Goal: Information Seeking & Learning: Check status

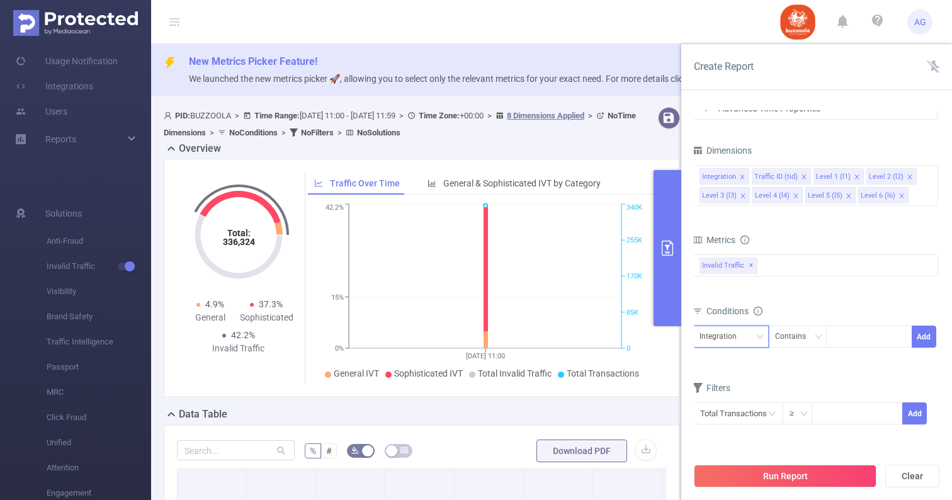
click at [741, 332] on div "Integration" at bounding box center [723, 336] width 46 height 21
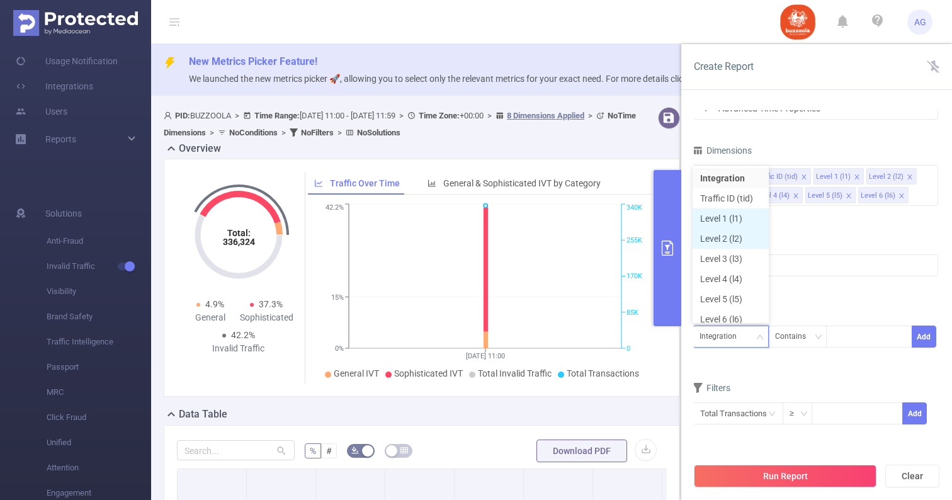
scroll to position [6, 0]
click at [745, 214] on li "Level 1 (l1)" at bounding box center [731, 212] width 76 height 20
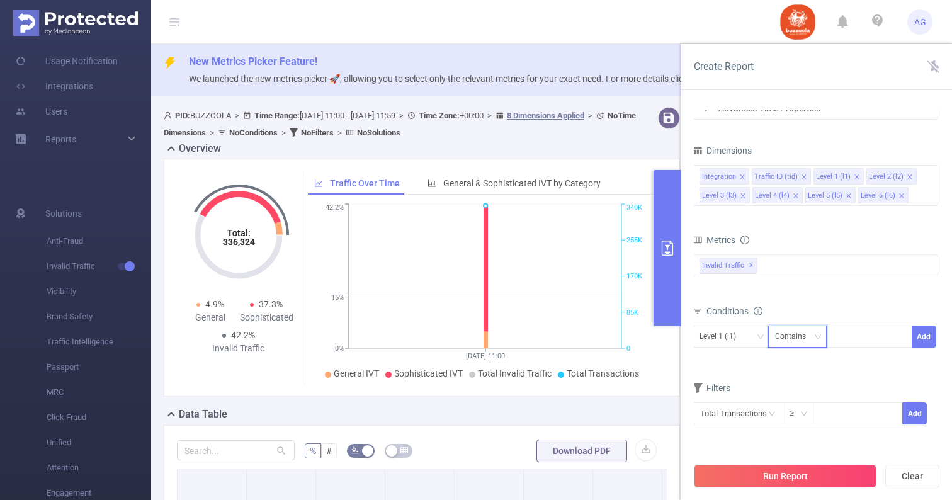
click at [805, 329] on div "Contains" at bounding box center [795, 336] width 40 height 21
click at [867, 341] on div at bounding box center [869, 336] width 72 height 21
paste input "16043"
type input "16043"
click at [927, 339] on button "Add" at bounding box center [924, 337] width 25 height 22
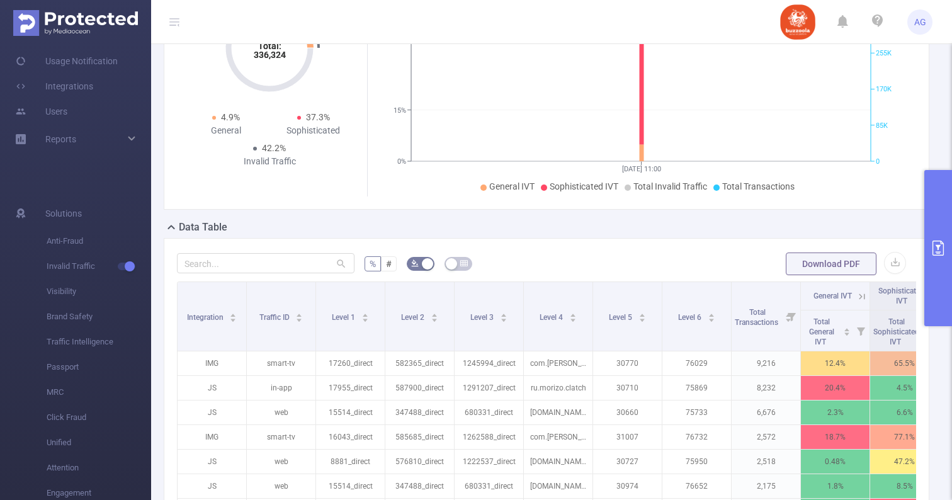
scroll to position [197, 0]
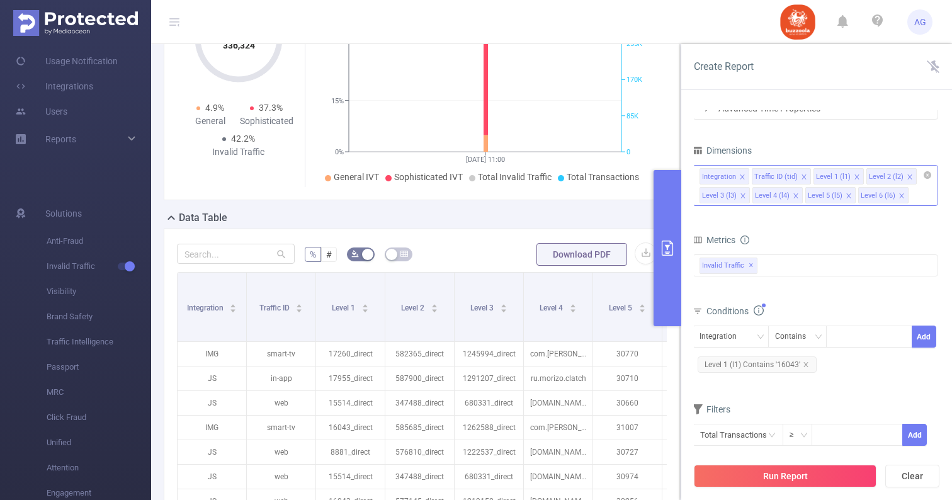
click at [908, 178] on icon "icon: close" at bounding box center [910, 176] width 4 height 4
click at [793, 195] on icon "icon: close" at bounding box center [796, 196] width 6 height 6
click at [743, 195] on icon "icon: close" at bounding box center [743, 196] width 6 height 6
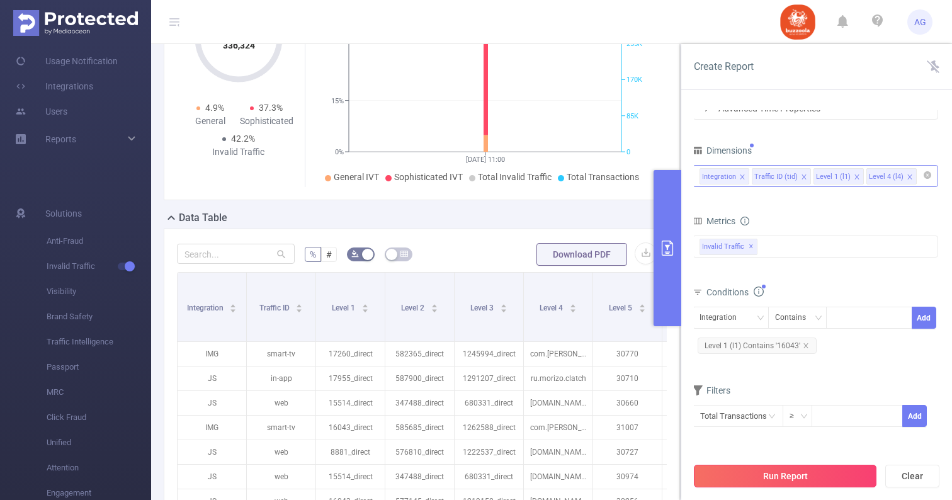
click at [808, 477] on button "Run Report" at bounding box center [785, 476] width 183 height 23
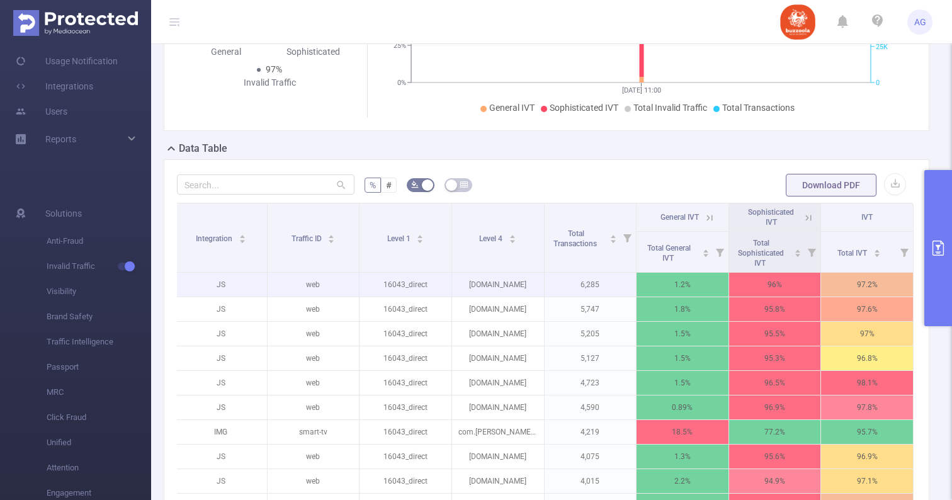
scroll to position [277, 0]
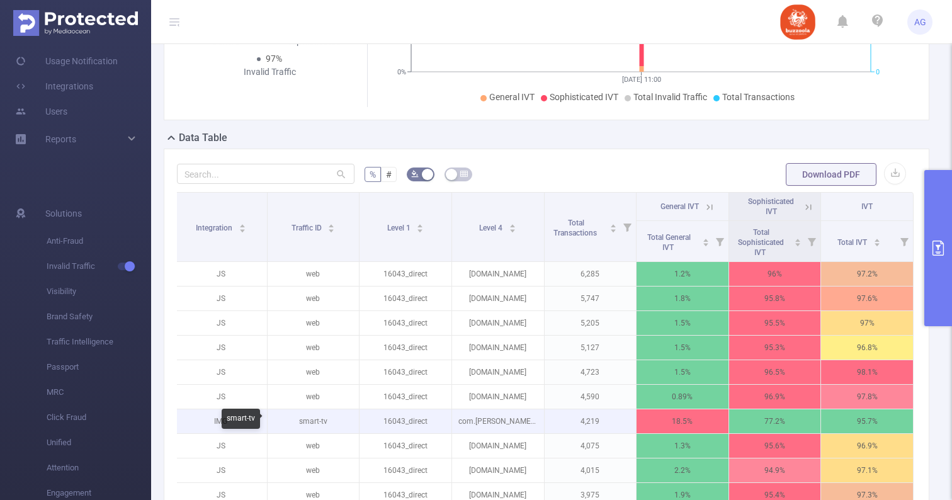
click at [319, 423] on p "smart-tv" at bounding box center [314, 421] width 92 height 24
click at [298, 417] on p "smart-tv" at bounding box center [314, 421] width 92 height 24
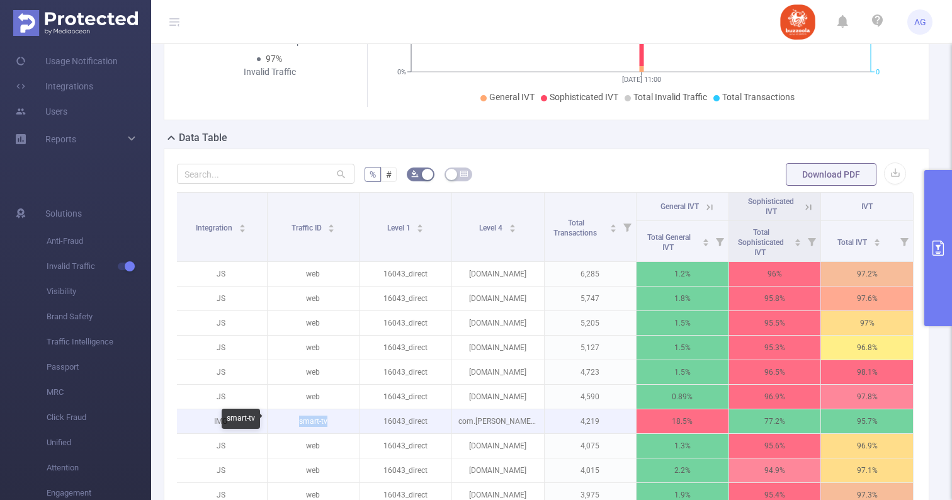
click at [298, 417] on p "smart-tv" at bounding box center [314, 421] width 92 height 24
copy p "smart-tv"
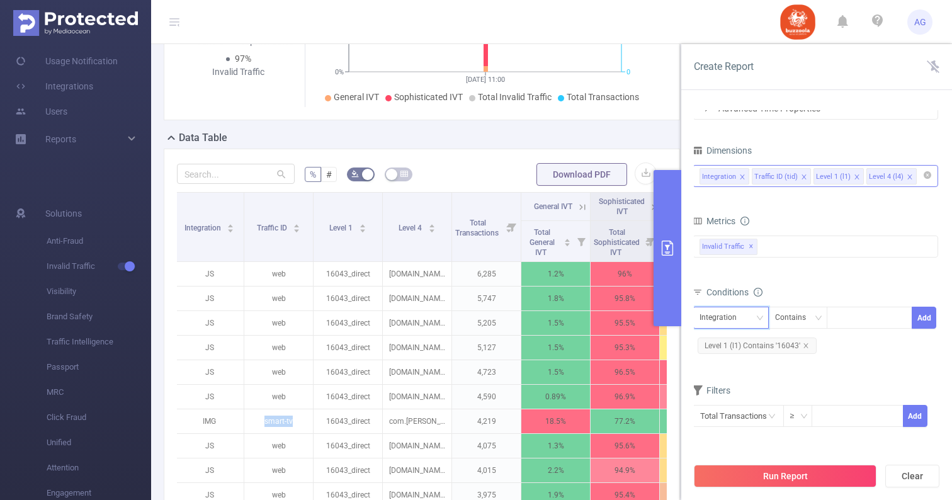
click at [732, 317] on div "Integration" at bounding box center [723, 317] width 46 height 21
click at [730, 367] on li "Traffic ID (tid)" at bounding box center [731, 364] width 76 height 20
click at [840, 318] on div at bounding box center [869, 317] width 72 height 21
click at [803, 323] on div "Contains" at bounding box center [795, 317] width 40 height 21
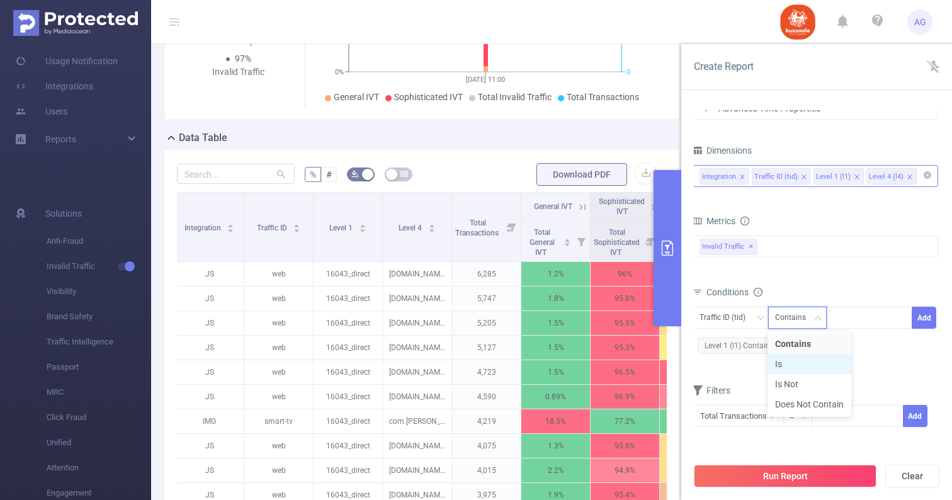
click at [794, 361] on li "Is" at bounding box center [810, 364] width 84 height 20
click at [864, 318] on div at bounding box center [869, 317] width 72 height 21
paste input "smart-tv"
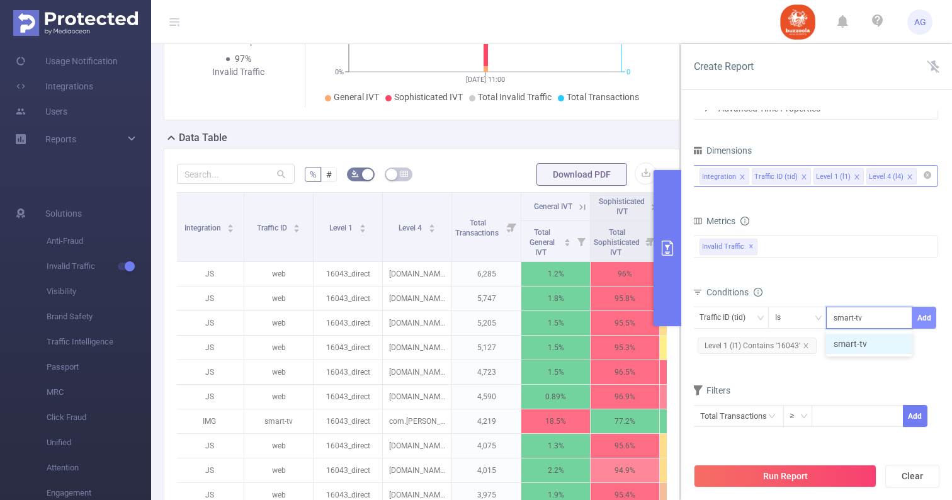
type input "smart-tv"
click at [920, 318] on button "Add" at bounding box center [924, 318] width 25 height 22
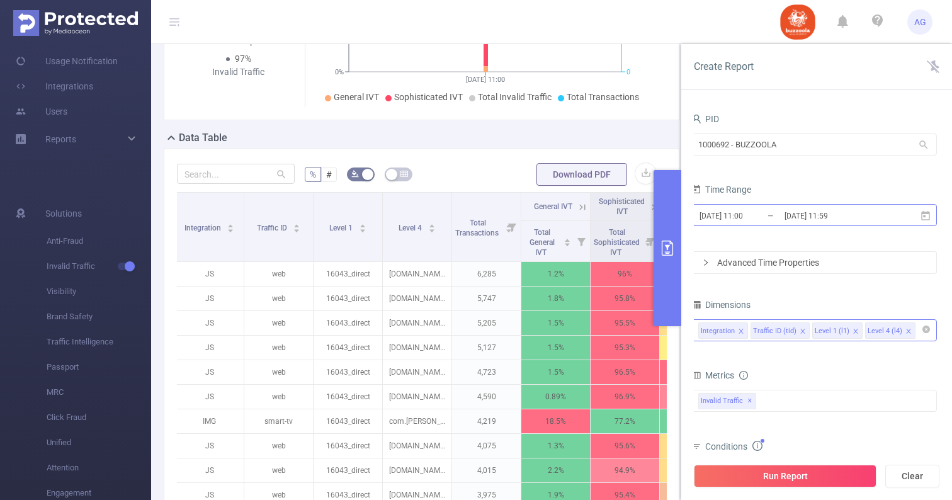
click at [758, 222] on input "[DATE] 11:00" at bounding box center [750, 215] width 102 height 17
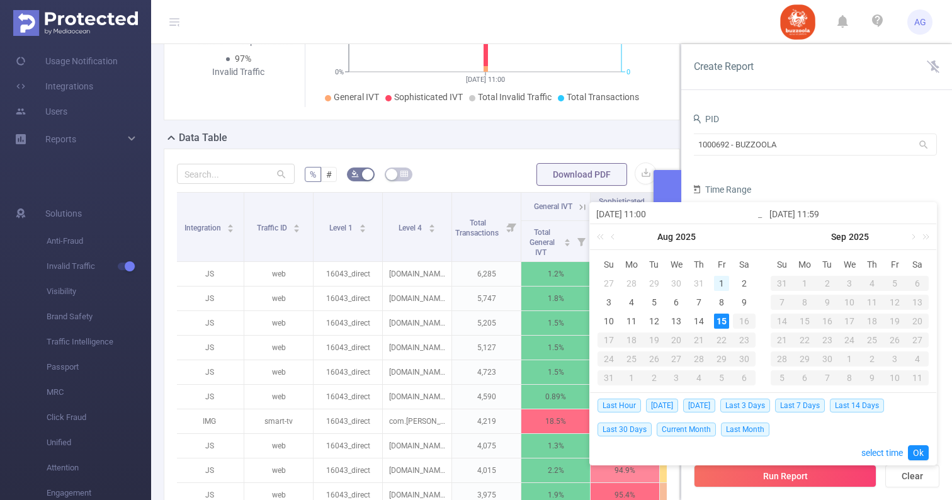
click at [725, 287] on div "1" at bounding box center [721, 283] width 15 height 15
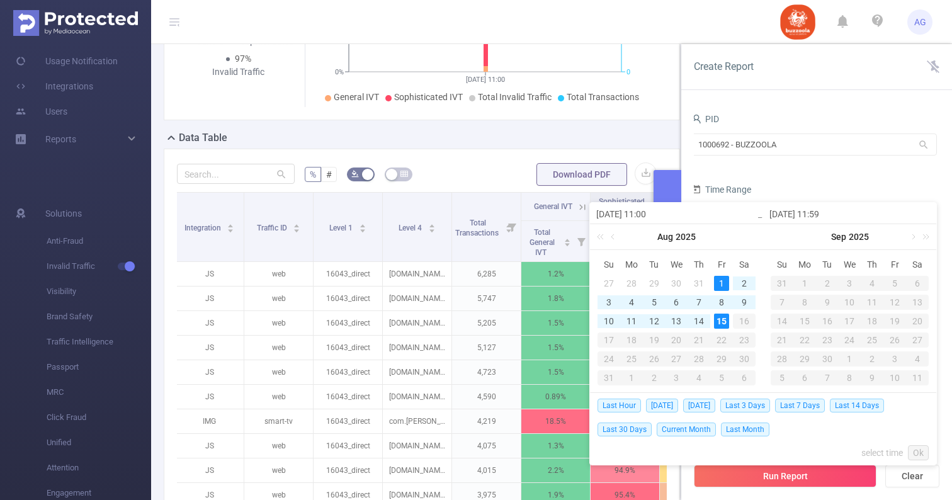
click at [722, 320] on div "15" at bounding box center [721, 321] width 15 height 15
type input "[DATE] 11:00"
click at [908, 450] on link "Ok" at bounding box center [918, 452] width 21 height 15
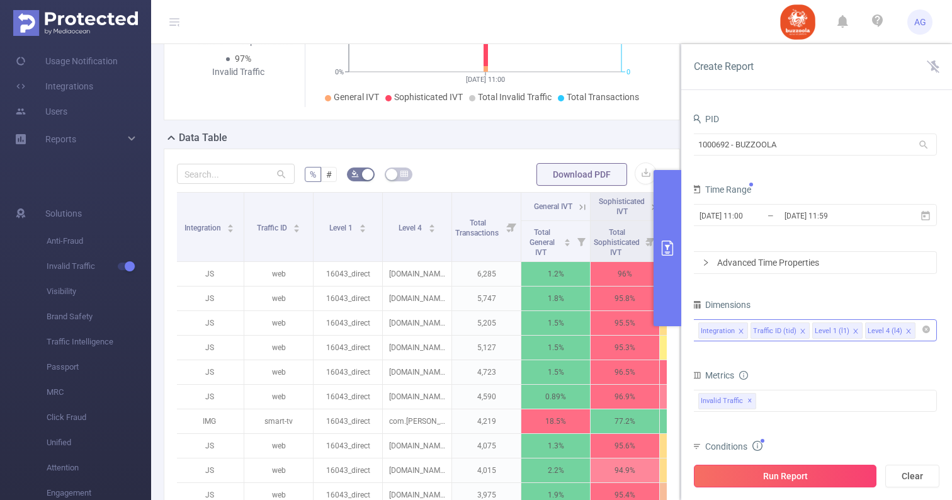
click at [841, 471] on button "Run Report" at bounding box center [785, 476] width 183 height 23
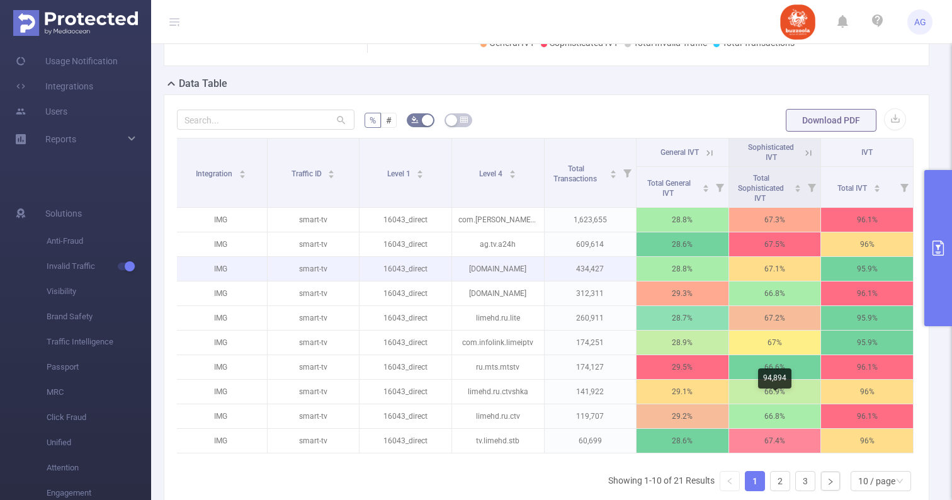
scroll to position [336, 0]
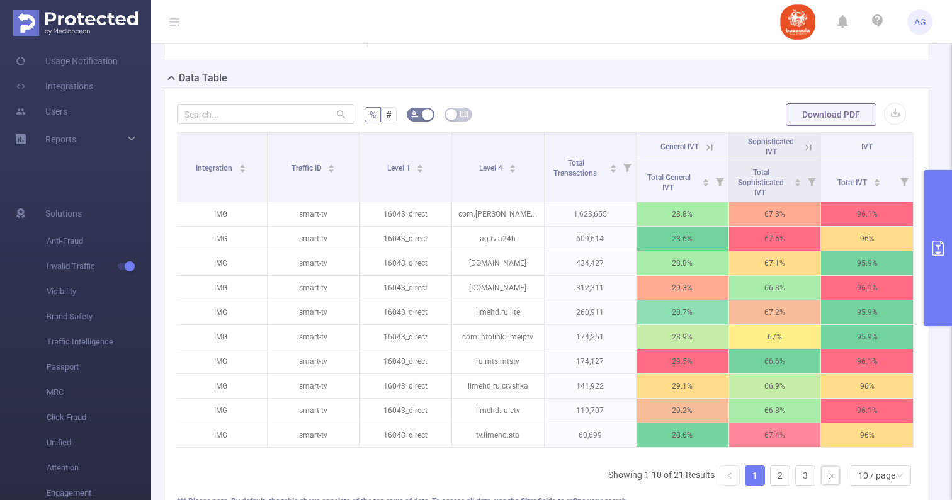
click at [809, 149] on icon at bounding box center [808, 147] width 11 height 11
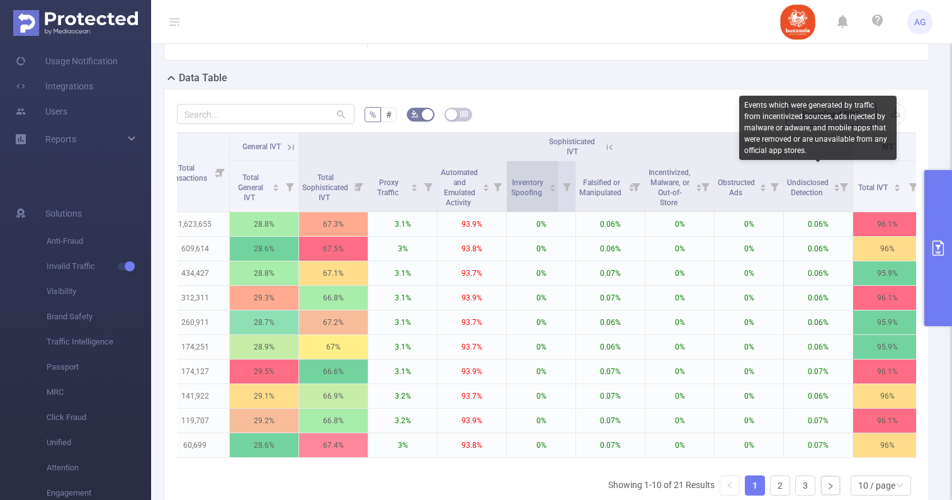
scroll to position [0, 303]
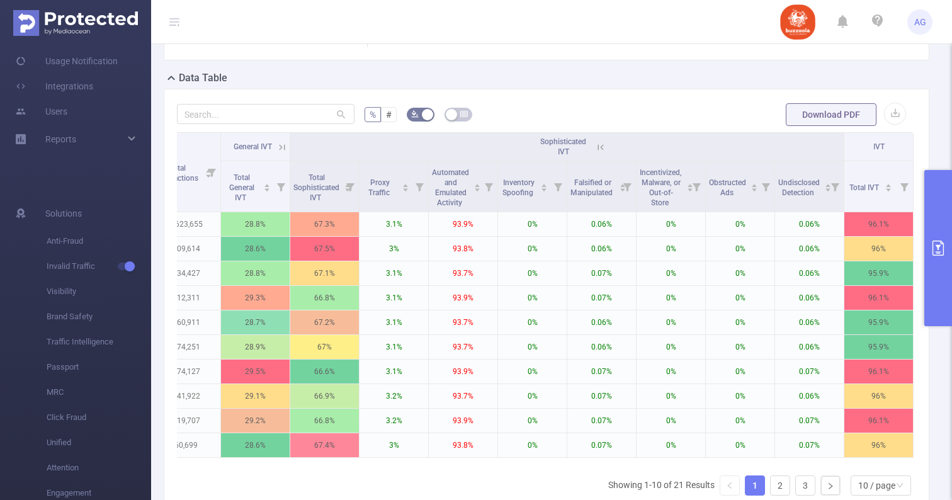
click at [604, 145] on icon at bounding box center [600, 147] width 11 height 11
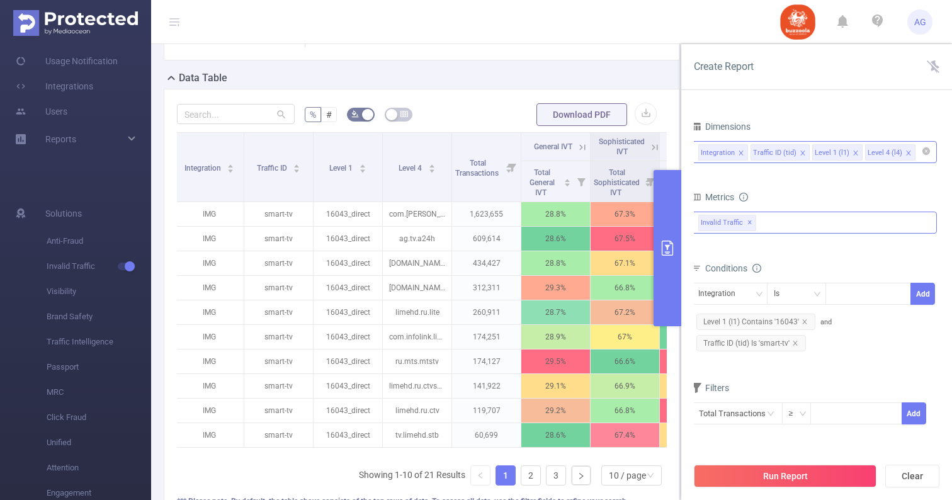
click at [796, 229] on div "Invalid Traffic ✕" at bounding box center [815, 223] width 246 height 22
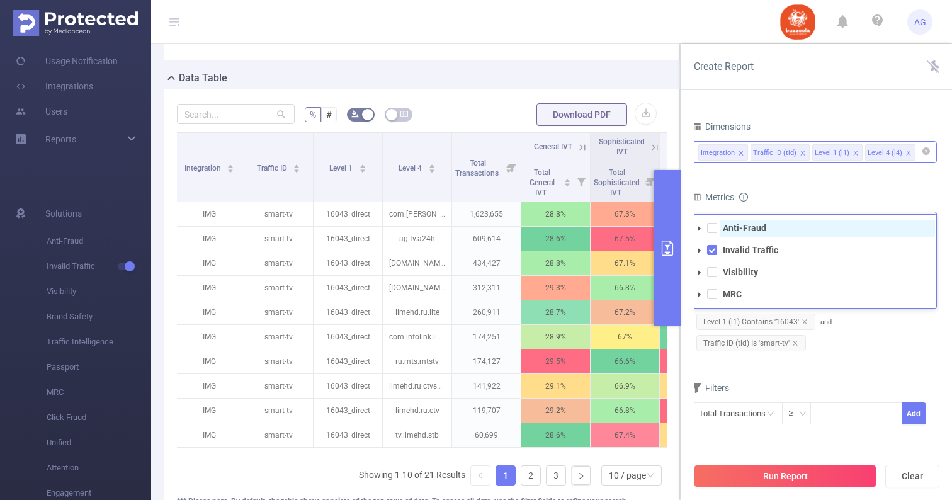
click at [744, 229] on strong "Anti-Fraud" at bounding box center [744, 228] width 43 height 10
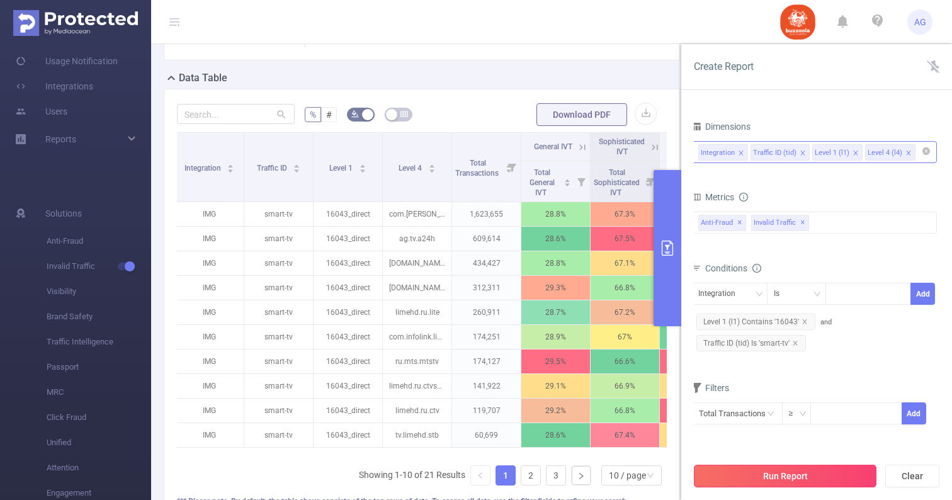
click at [783, 475] on button "Run Report" at bounding box center [785, 476] width 183 height 23
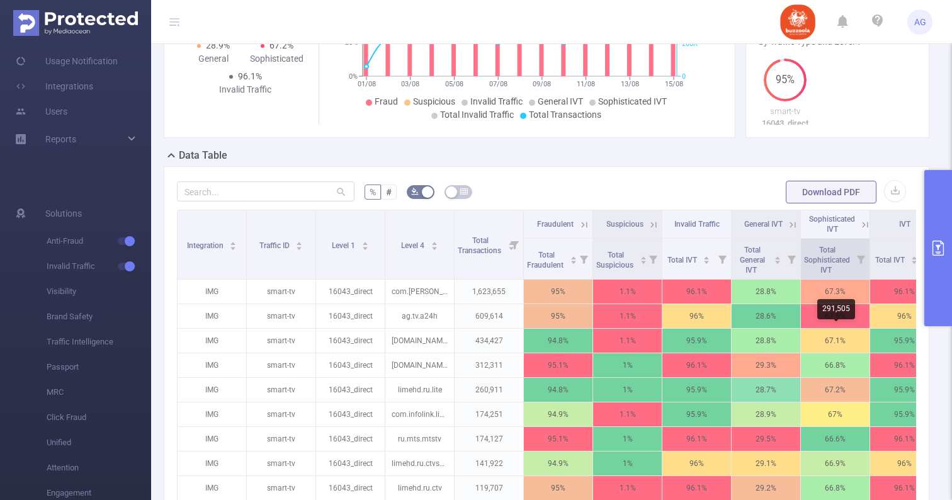
scroll to position [267, 0]
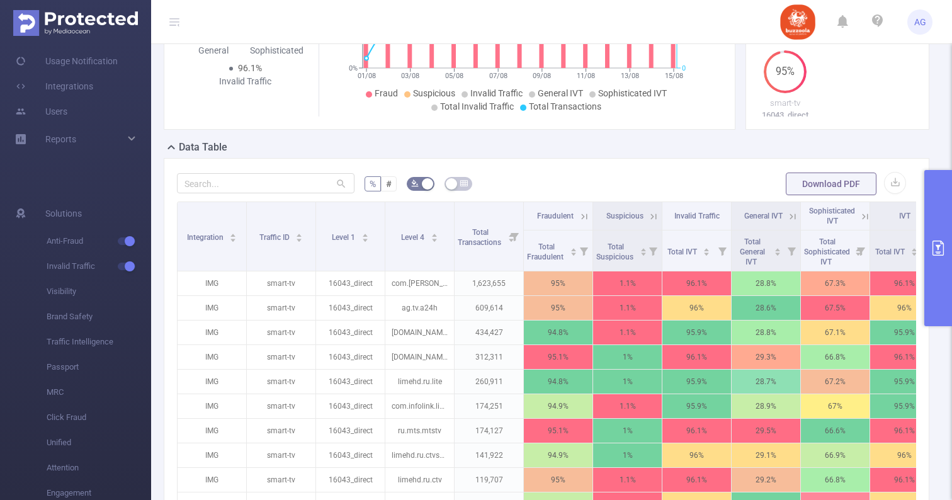
click at [581, 214] on icon at bounding box center [584, 216] width 11 height 11
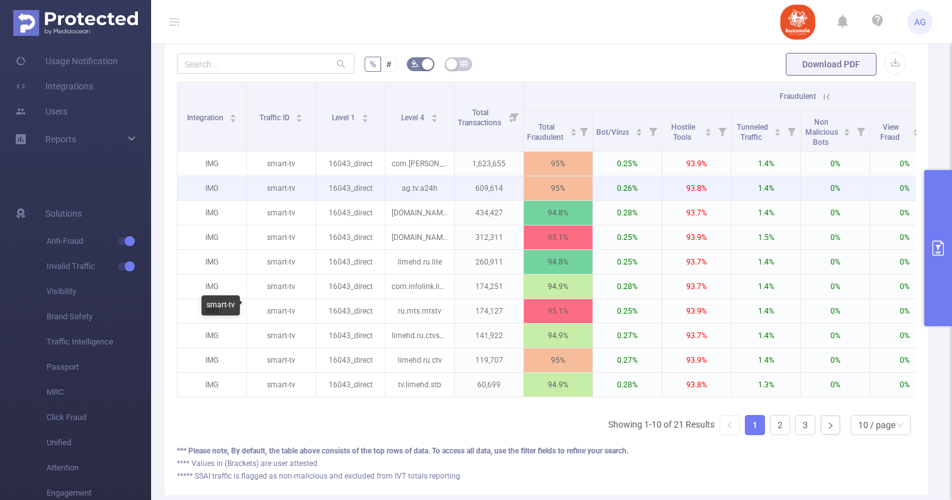
scroll to position [402, 0]
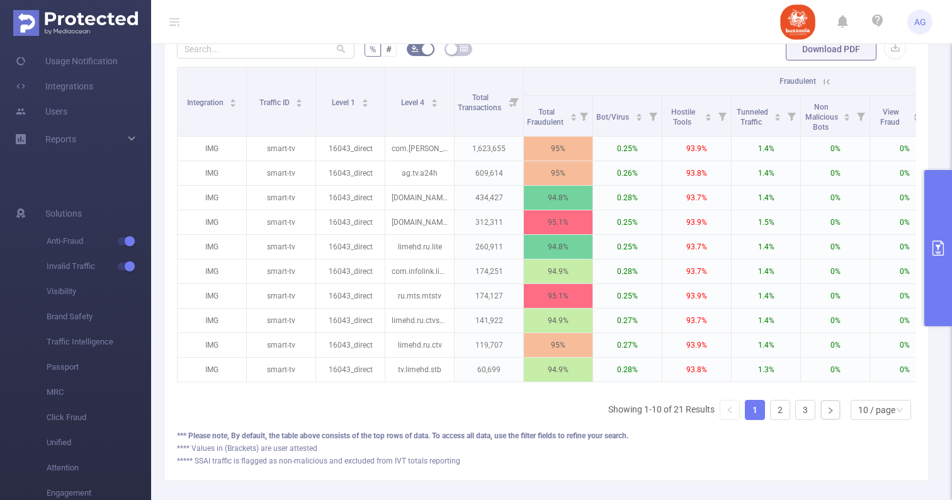
click at [826, 77] on icon at bounding box center [826, 81] width 11 height 11
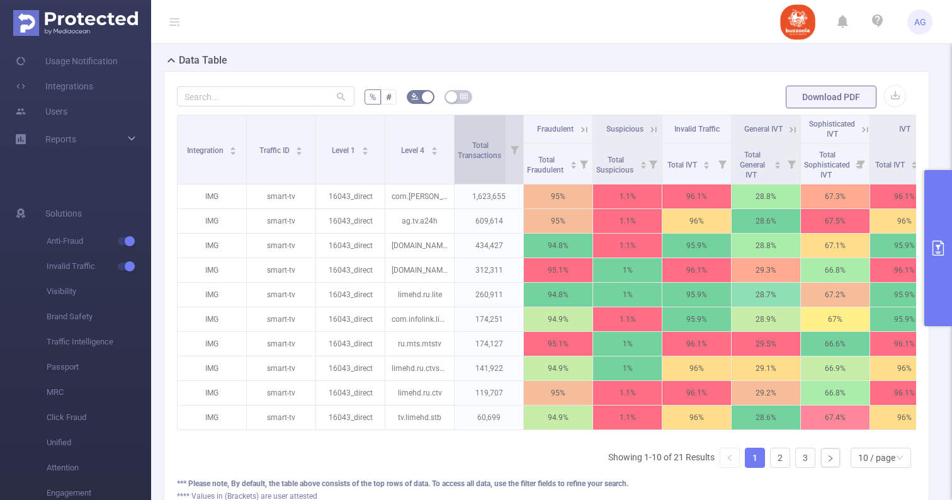
scroll to position [356, 0]
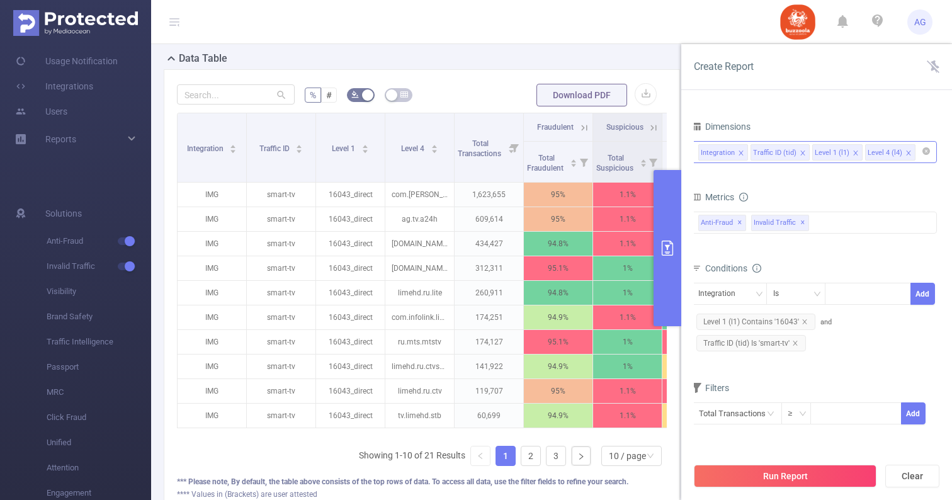
click at [901, 152] on li "Level 4 (l4)" at bounding box center [890, 152] width 50 height 16
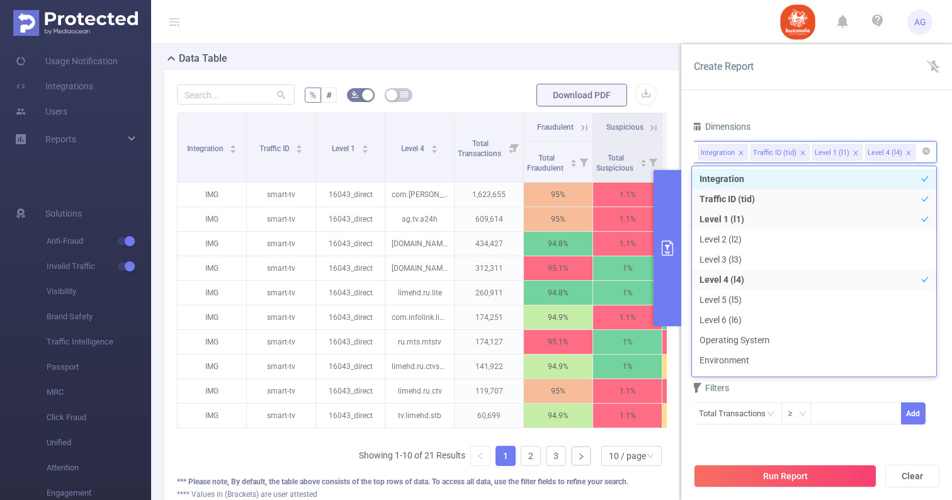
click at [906, 152] on icon "icon: close" at bounding box center [909, 153] width 6 height 6
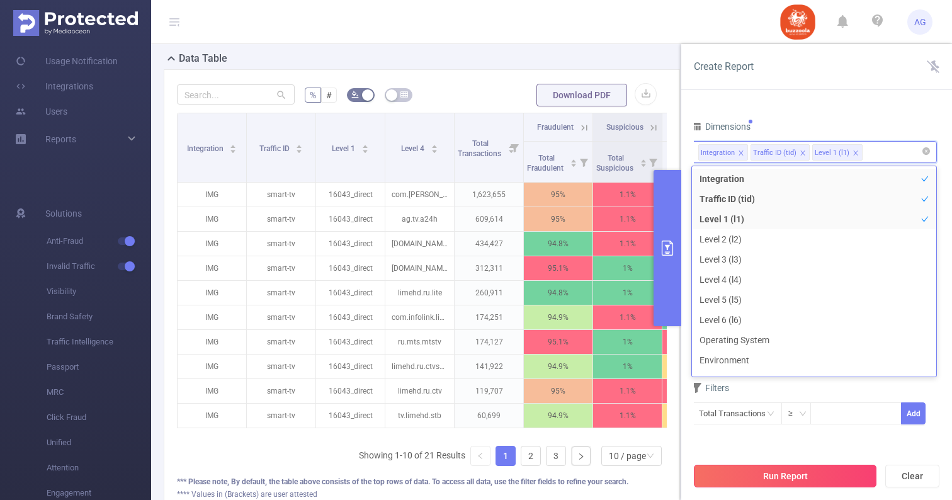
click at [774, 478] on button "Run Report" at bounding box center [785, 476] width 183 height 23
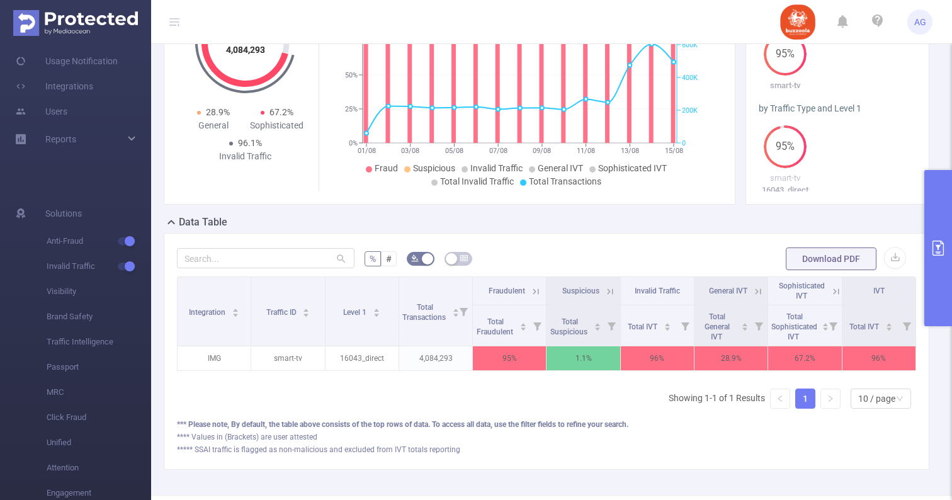
click at [875, 483] on div "PID: BUZZOOLA > Time Range: [DATE] 11:00 - [DATE] 11:59 > Time Zone: +00:00 > 3…" at bounding box center [551, 202] width 801 height 585
